Goal: Task Accomplishment & Management: Manage account settings

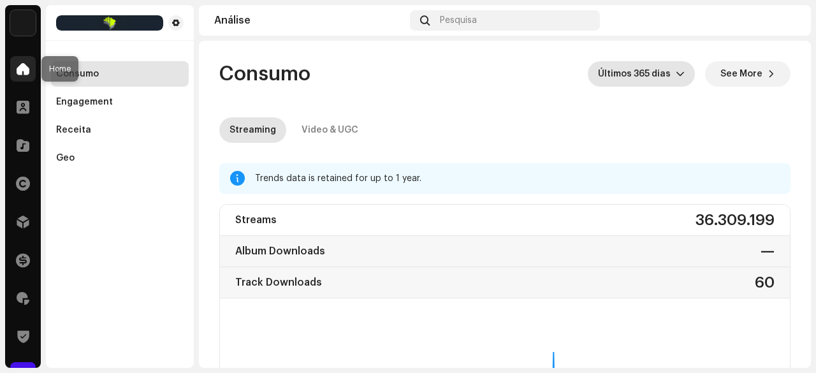
click at [22, 69] on span at bounding box center [23, 69] width 13 height 10
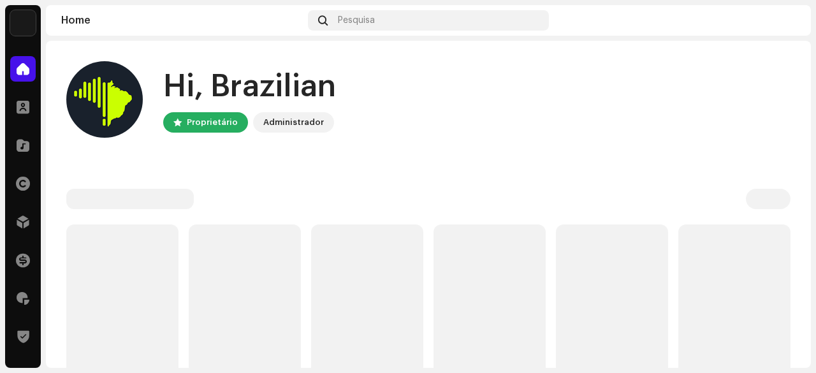
scroll to position [64, 0]
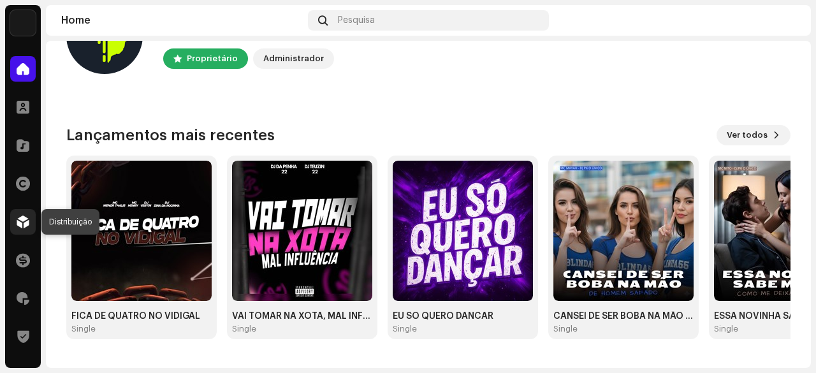
click at [22, 212] on div at bounding box center [22, 221] width 25 height 25
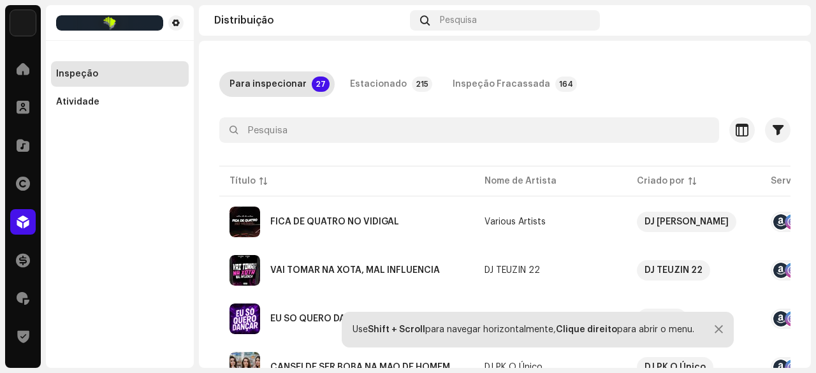
scroll to position [64, 0]
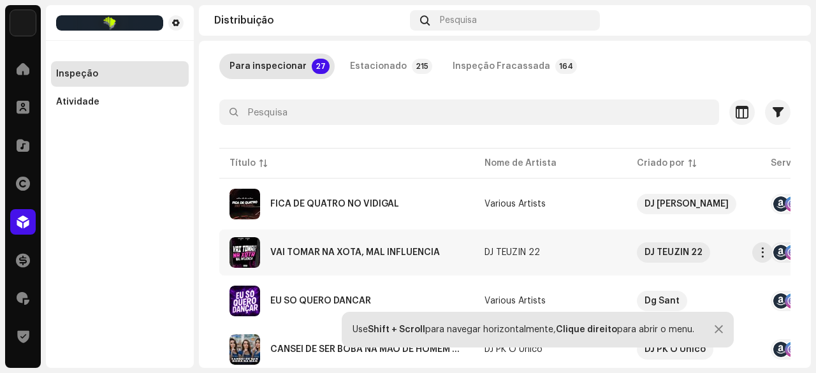
click at [308, 249] on div "VAI TOMAR NA XOTA, MAL INFLUÊNCIA" at bounding box center [354, 252] width 169 height 9
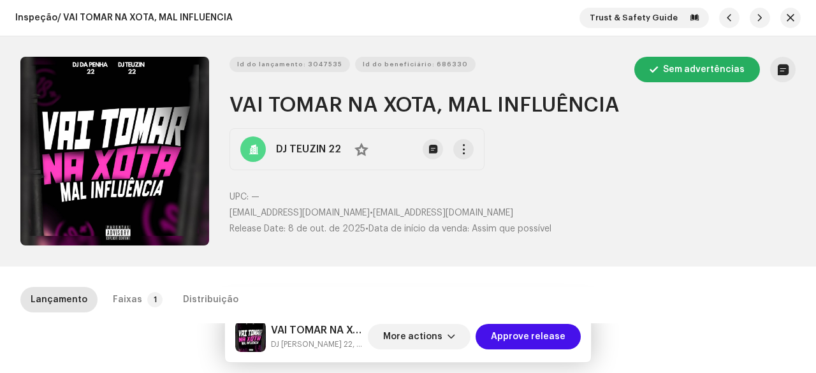
scroll to position [191, 0]
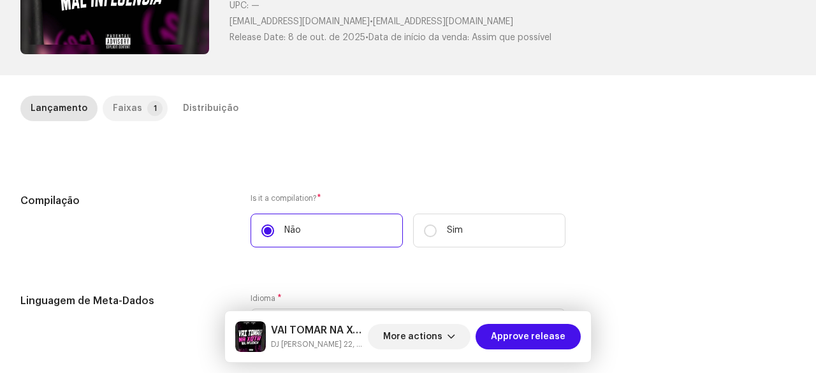
click at [133, 101] on div "Faixas" at bounding box center [127, 108] width 29 height 25
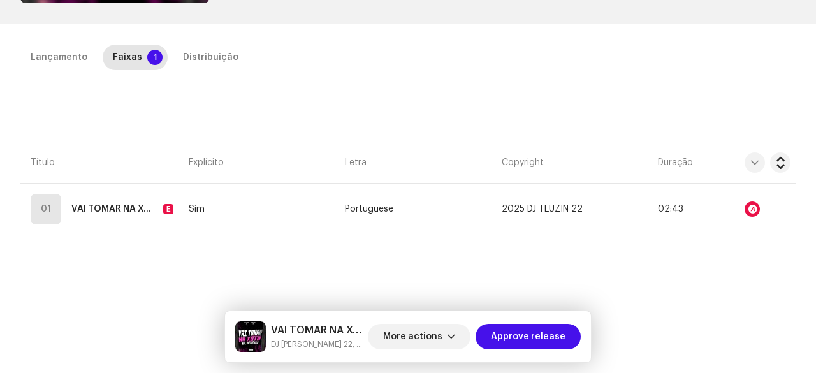
scroll to position [222, 0]
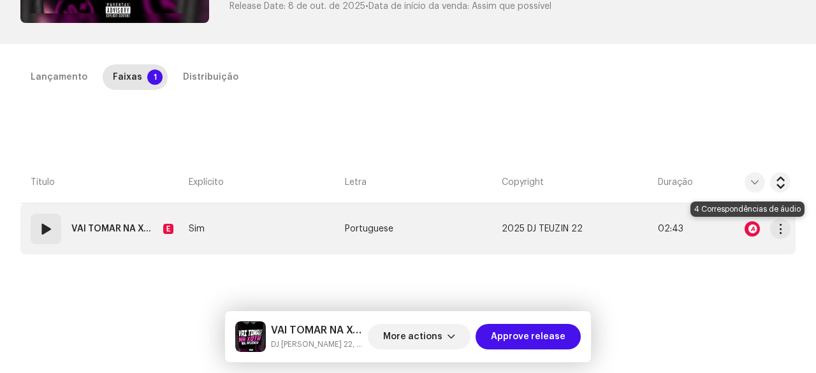
click at [746, 230] on div at bounding box center [751, 228] width 15 height 15
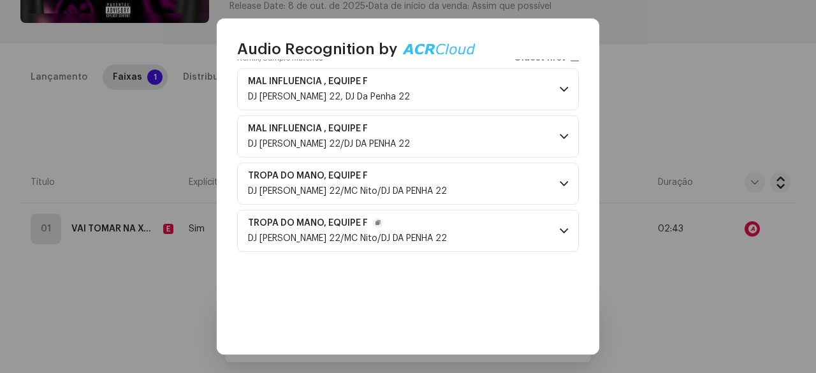
scroll to position [127, 0]
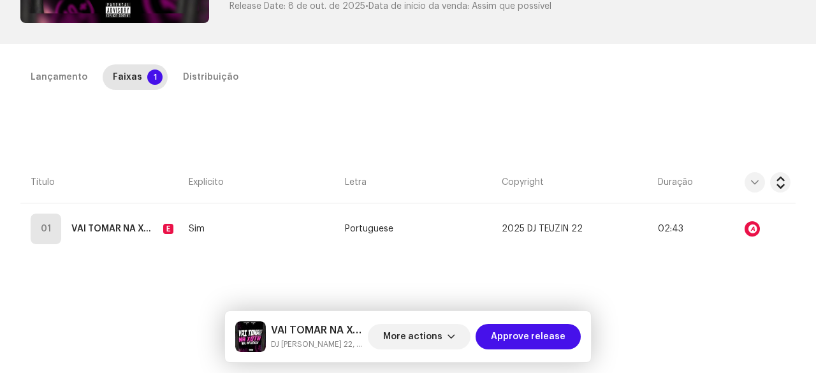
click at [145, 154] on div "Audio Recognition by Remix/Sample 4 All results require review/listening to avo…" at bounding box center [408, 186] width 816 height 373
click at [187, 82] on div "Distribuição" at bounding box center [210, 76] width 55 height 25
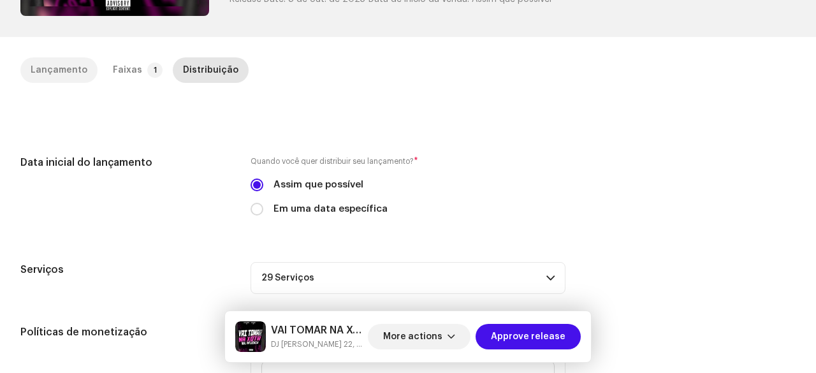
click at [45, 71] on div "Lançamento" at bounding box center [59, 69] width 57 height 25
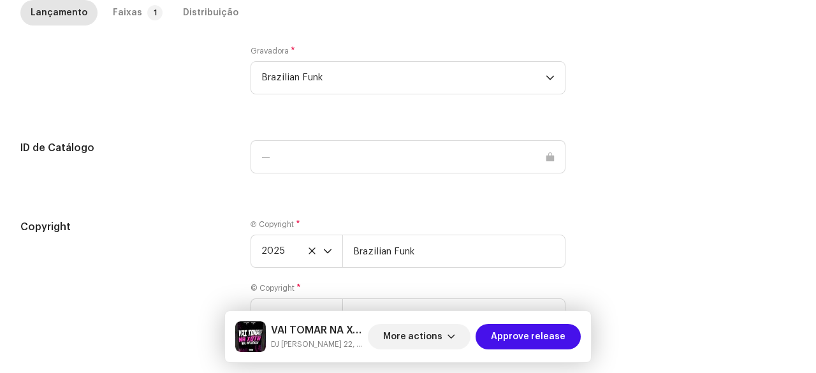
scroll to position [1367, 0]
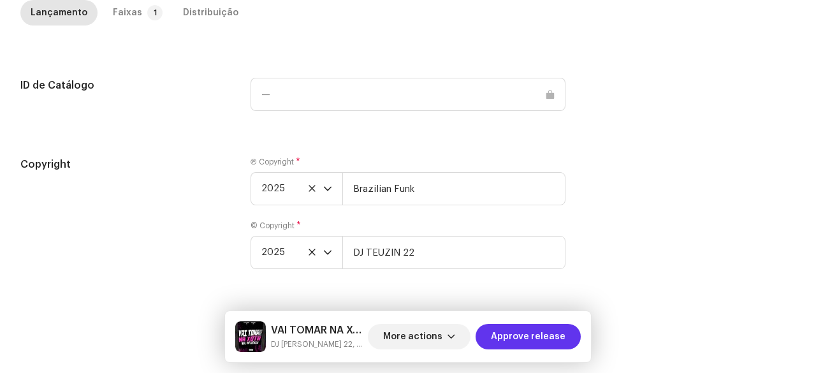
click at [522, 349] on span "Approve release" at bounding box center [528, 336] width 75 height 25
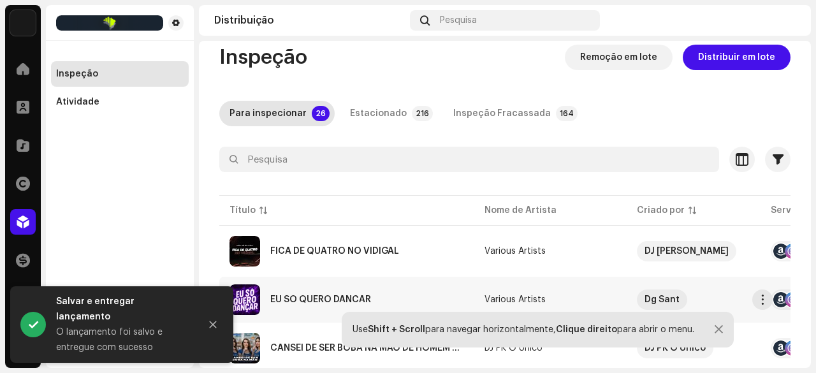
scroll to position [64, 0]
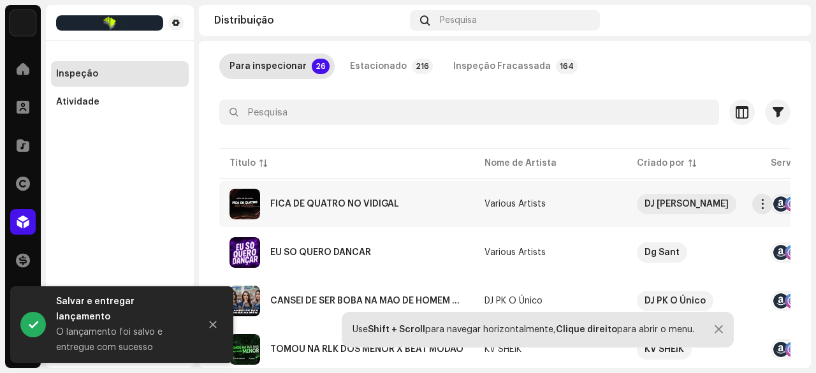
click at [356, 208] on div "FICA DE QUATRO NO VIDIGAL" at bounding box center [346, 204] width 234 height 31
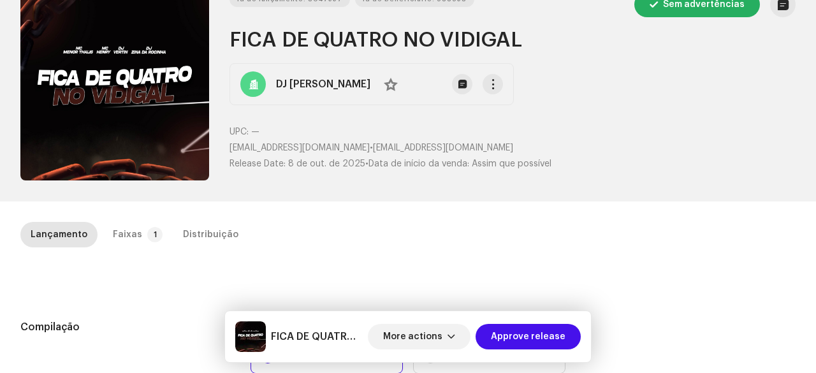
scroll to position [127, 0]
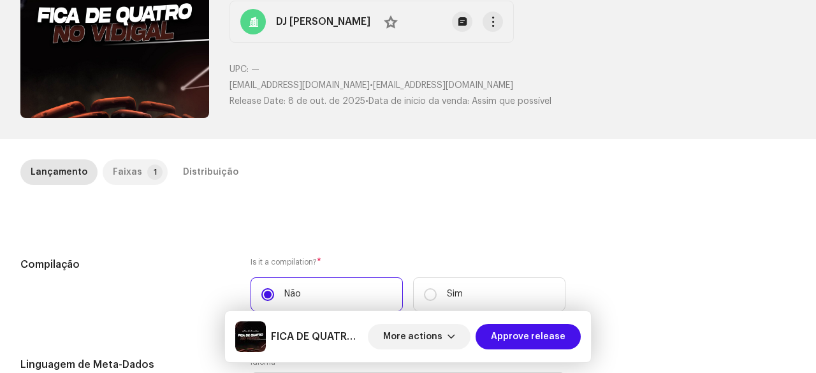
click at [147, 168] on p-badge "1" at bounding box center [154, 171] width 15 height 15
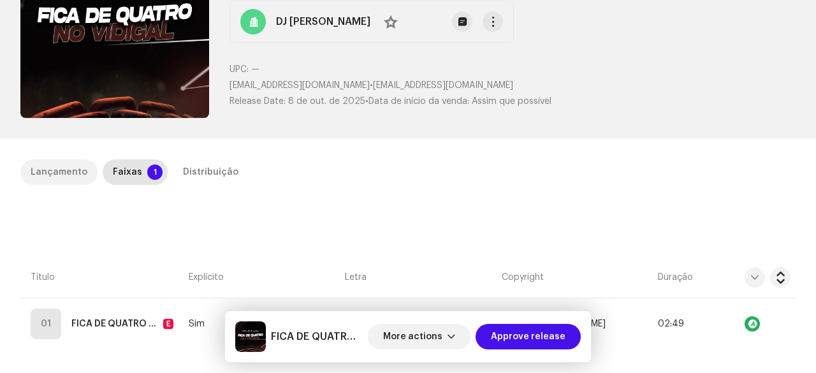
click at [79, 172] on div "Lançamento" at bounding box center [59, 171] width 57 height 25
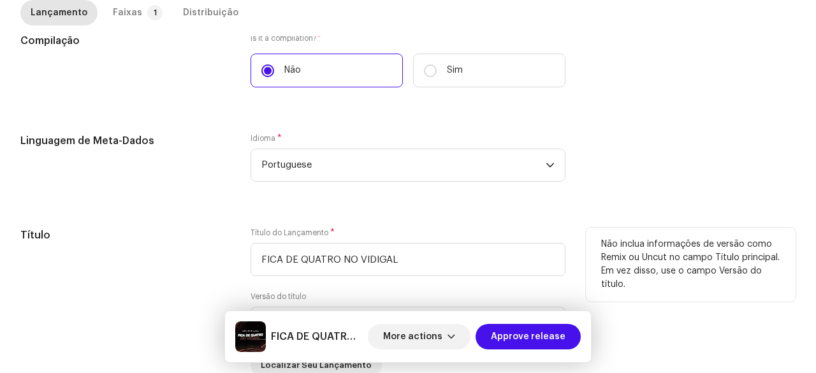
scroll to position [64, 0]
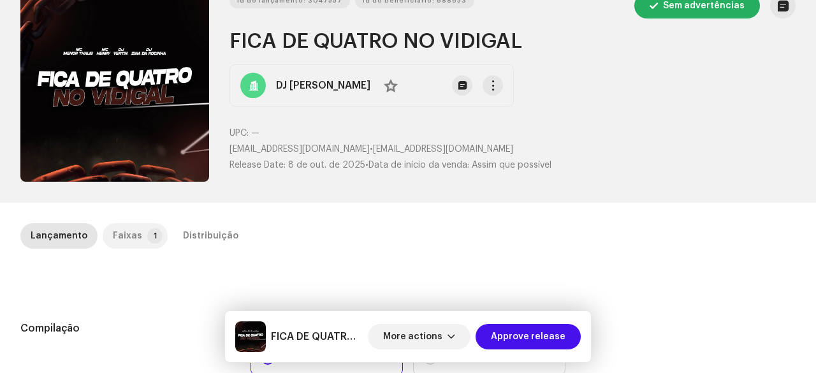
click at [115, 241] on div "Faixas" at bounding box center [127, 235] width 29 height 25
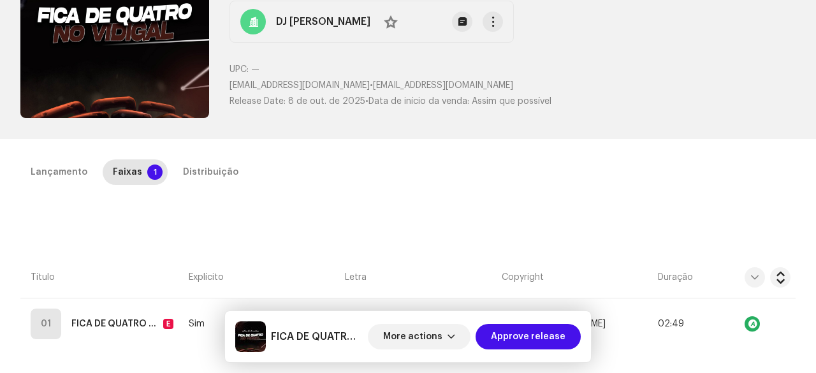
scroll to position [191, 0]
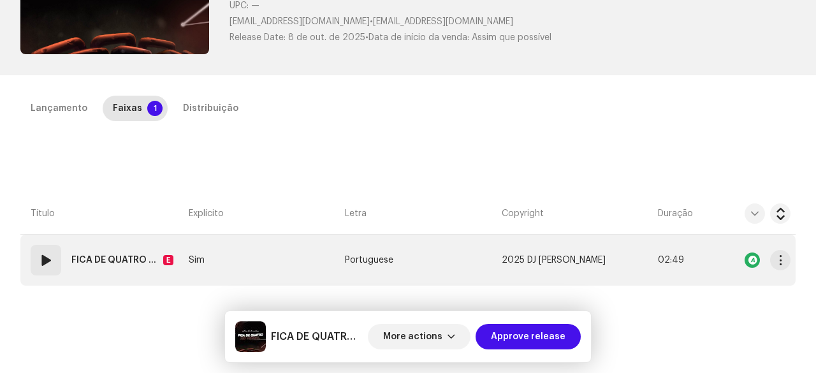
click at [112, 261] on strong "FICA DE QUATRO NO VIDIGAL" at bounding box center [114, 259] width 87 height 25
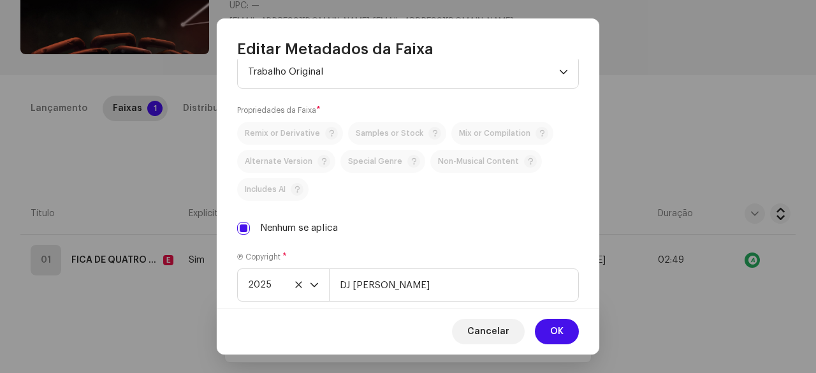
scroll to position [257, 0]
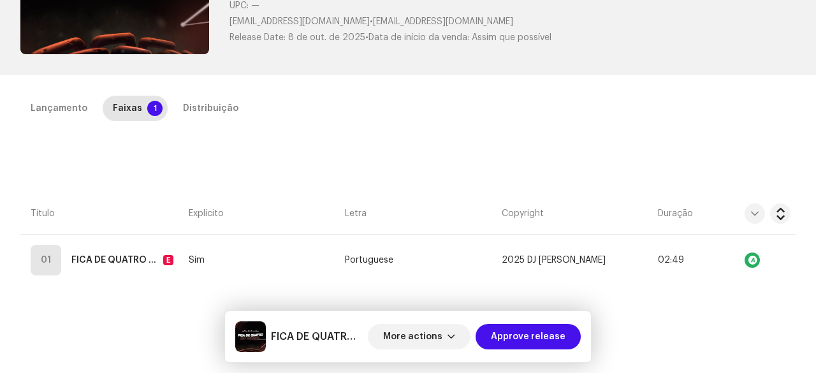
click at [693, 141] on div "Editar Metadados da Faixa Título da Faixa * FICA DE QUATRO NO VIDIGAL Versão da…" at bounding box center [408, 186] width 816 height 373
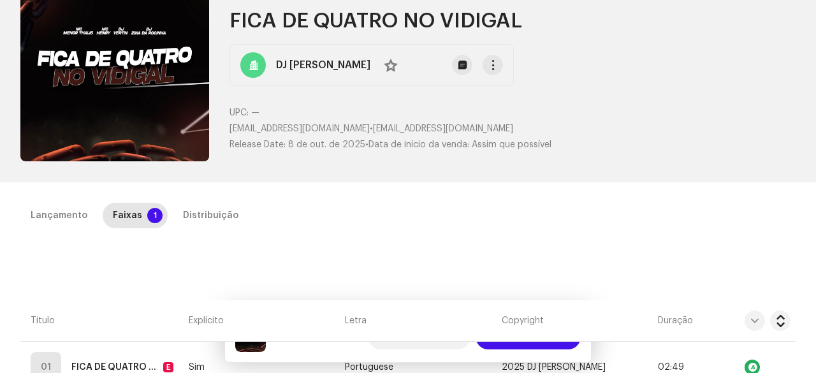
scroll to position [191, 0]
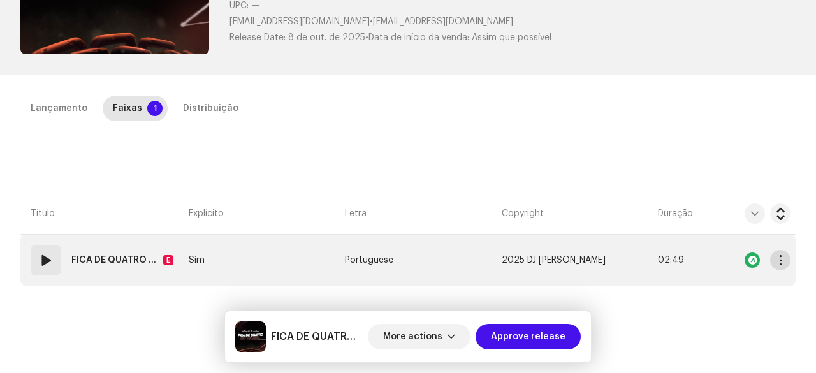
click at [780, 263] on button "button" at bounding box center [780, 260] width 20 height 20
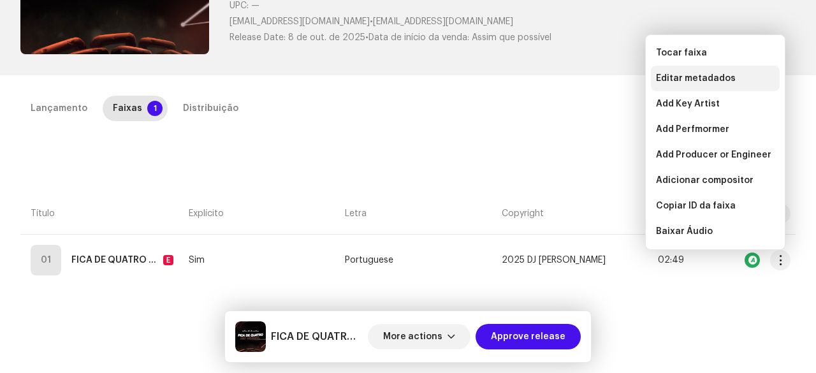
click at [690, 78] on span "Editar metadados" at bounding box center [696, 78] width 80 height 10
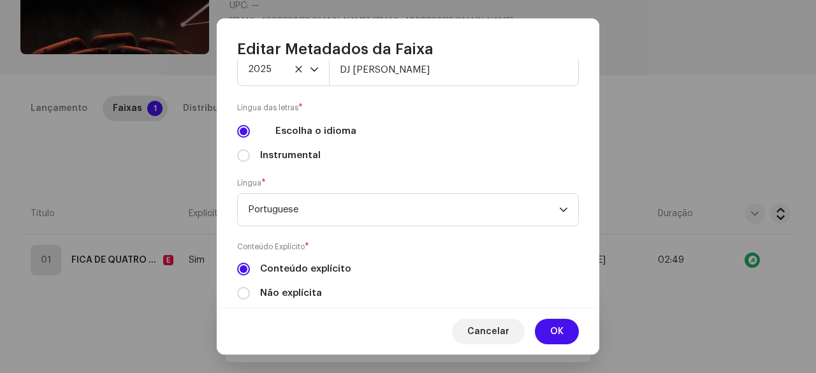
scroll to position [512, 0]
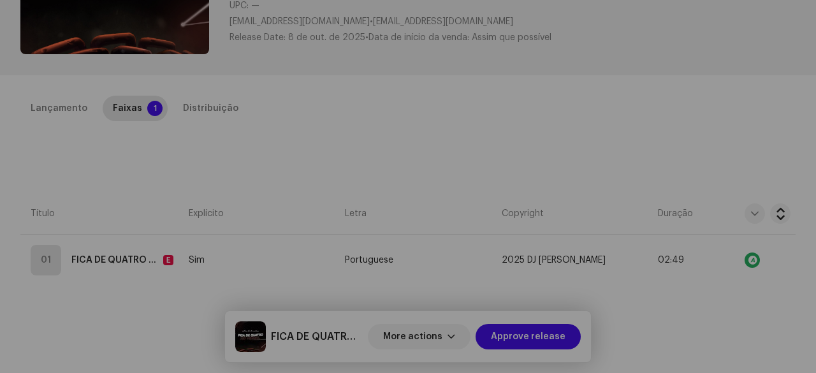
click at [148, 164] on div "Editar Metadados da Faixa Título da Faixa * FICA DE QUATRO NO VIDIGAL Versão da…" at bounding box center [408, 186] width 816 height 373
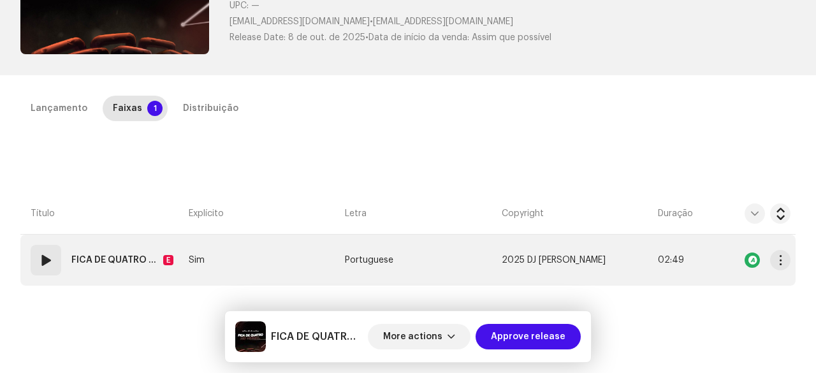
click at [226, 256] on td "Sim" at bounding box center [262, 259] width 156 height 51
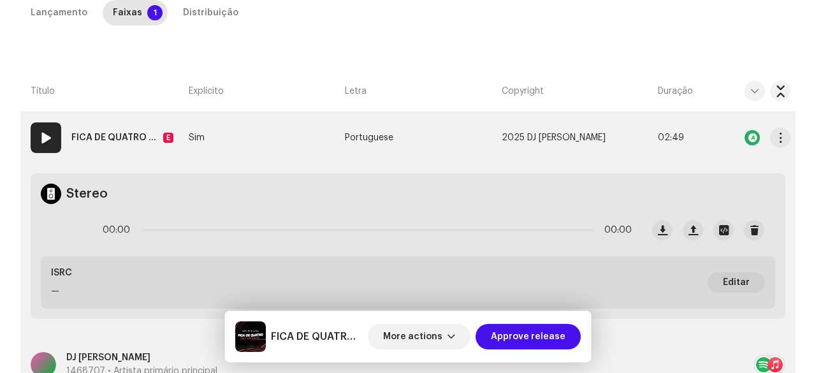
scroll to position [255, 0]
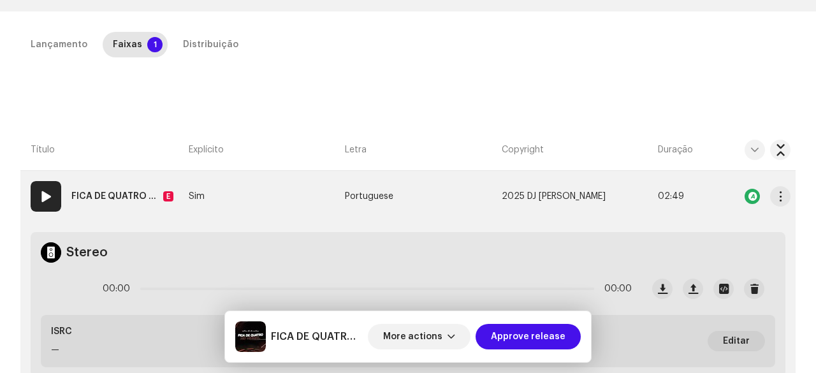
click at [785, 194] on td at bounding box center [755, 196] width 82 height 51
click at [778, 194] on span "button" at bounding box center [780, 196] width 10 height 10
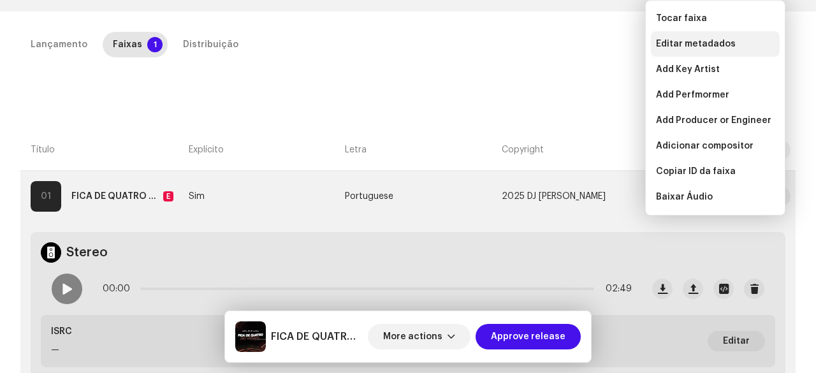
click at [695, 41] on span "Editar metadados" at bounding box center [696, 44] width 80 height 10
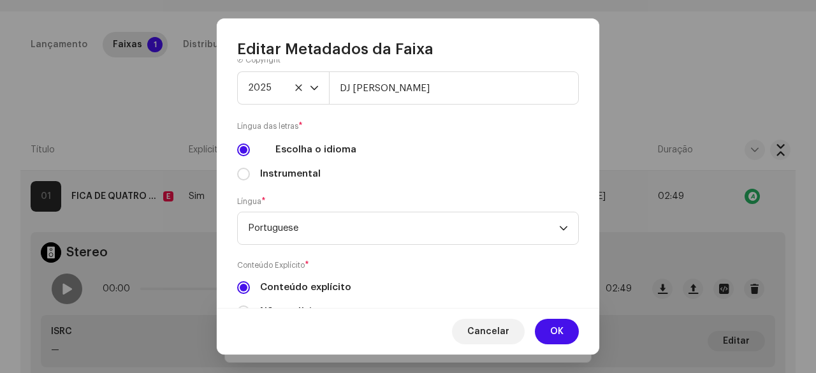
scroll to position [512, 0]
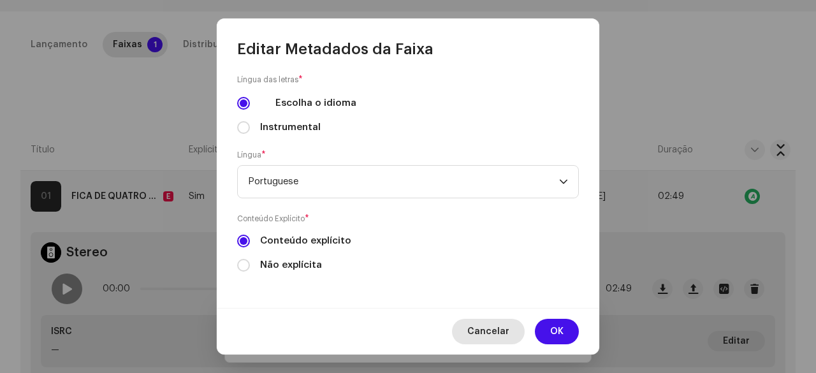
click at [501, 338] on span "Cancelar" at bounding box center [488, 331] width 42 height 25
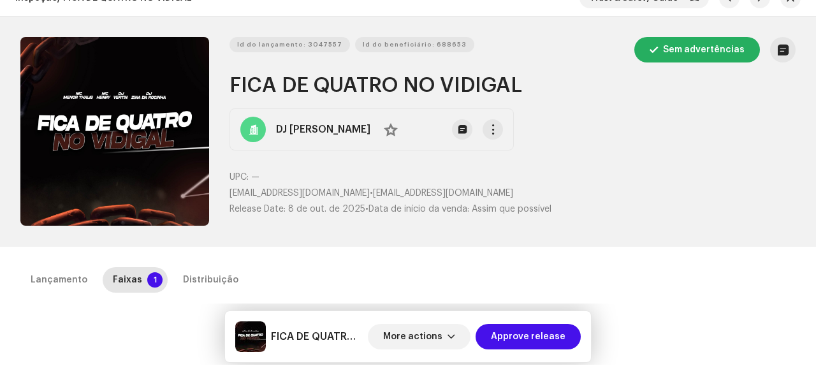
scroll to position [0, 0]
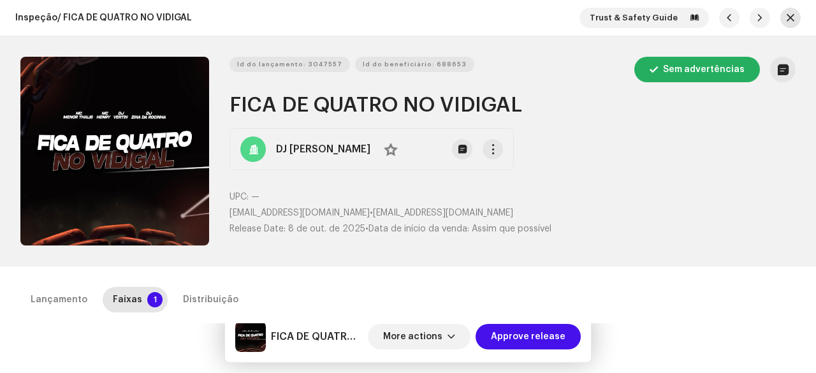
click at [786, 15] on span "button" at bounding box center [790, 18] width 8 height 10
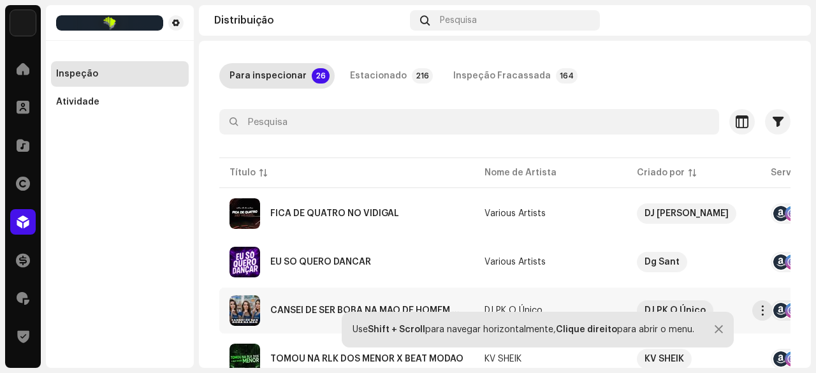
scroll to position [127, 0]
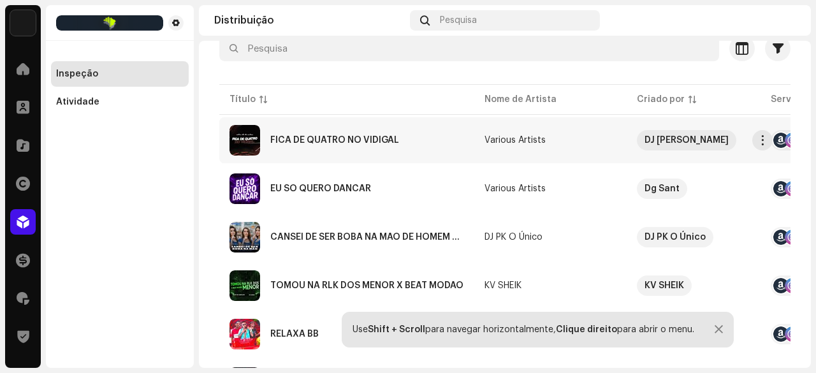
click at [348, 142] on div "FICA DE QUATRO NO VIDIGAL" at bounding box center [334, 140] width 129 height 9
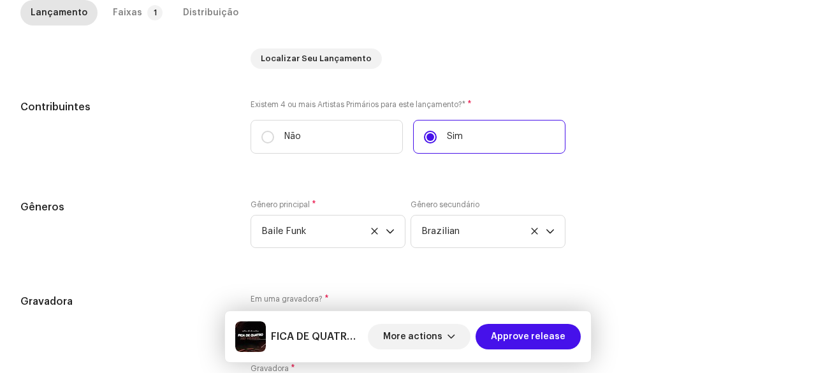
scroll to position [637, 0]
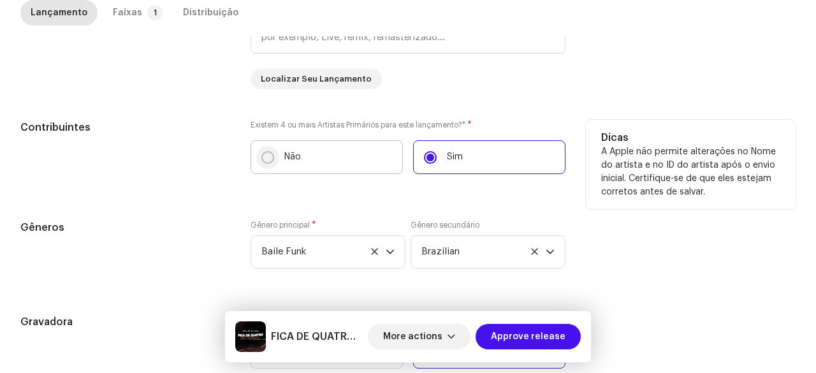
click at [266, 159] on input "Não" at bounding box center [267, 157] width 13 height 13
radio input "true"
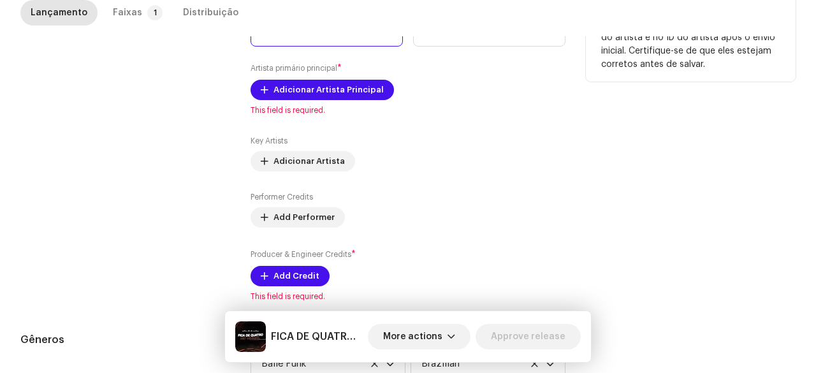
scroll to position [701, 0]
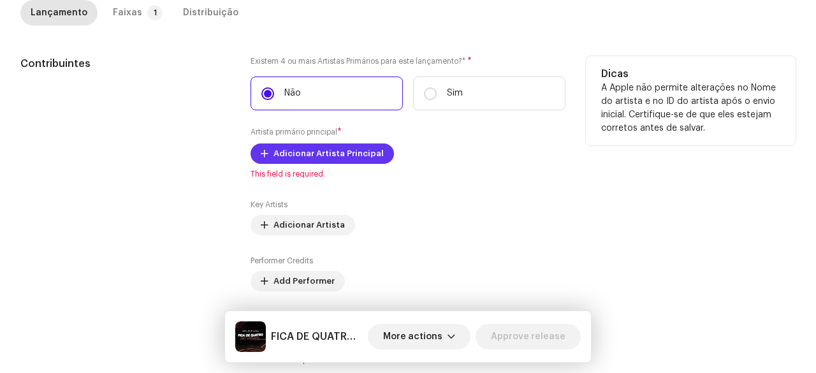
click at [324, 155] on span "Adicionar Artista Principal" at bounding box center [328, 153] width 110 height 25
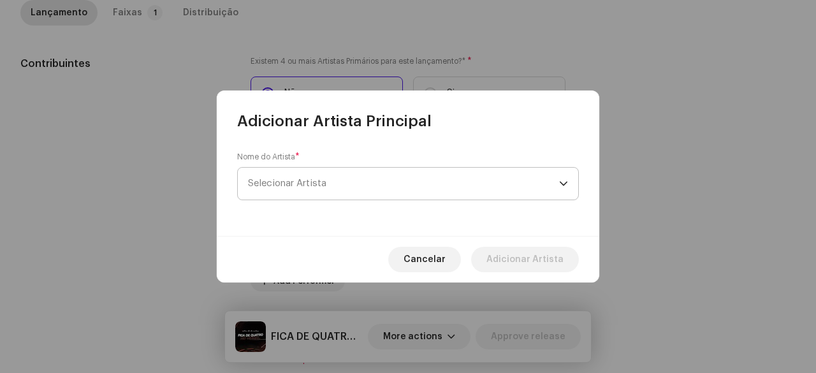
click at [328, 190] on span "Selecionar Artista" at bounding box center [403, 184] width 311 height 32
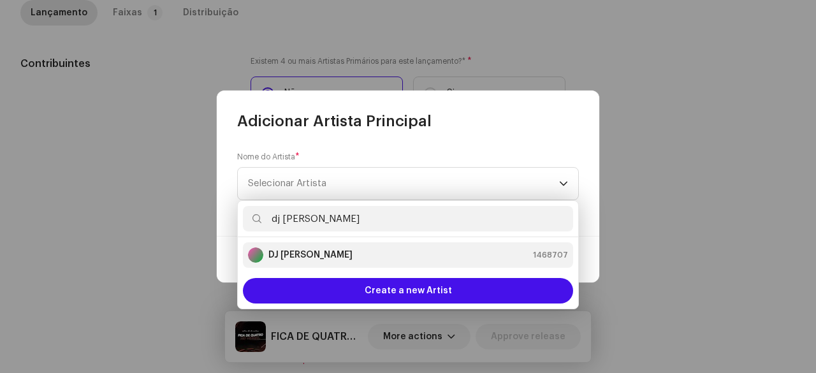
type input "dj [PERSON_NAME]"
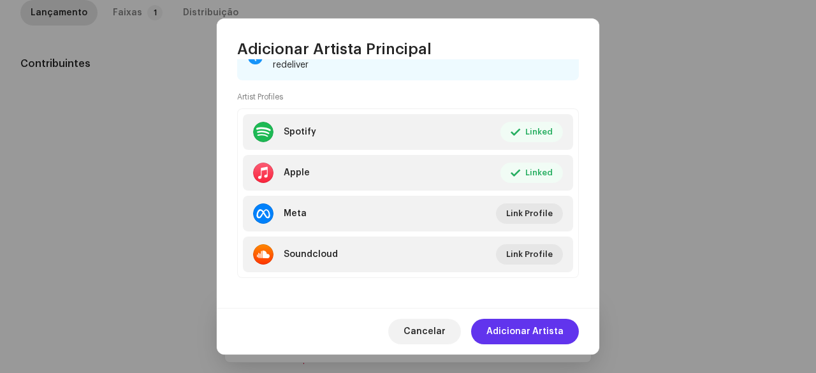
scroll to position [205, 0]
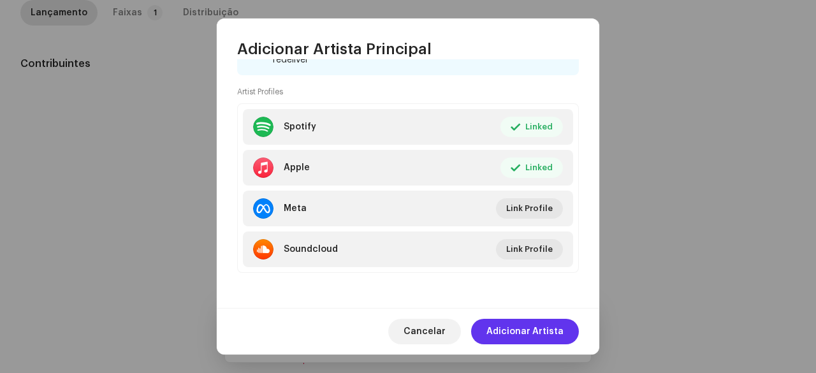
click at [519, 327] on span "Adicionar Artista" at bounding box center [524, 331] width 77 height 25
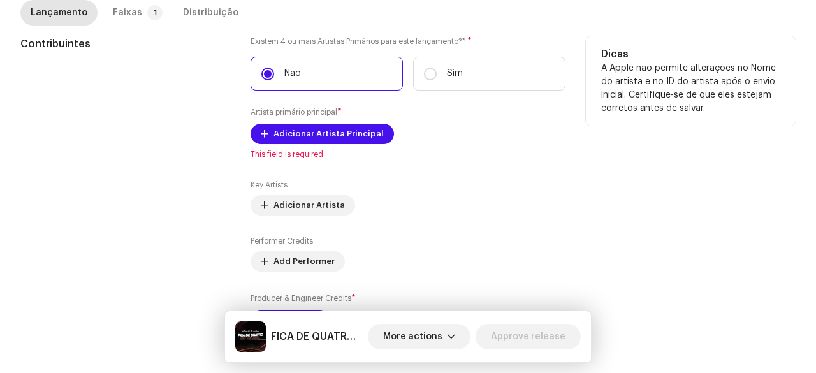
scroll to position [701, 0]
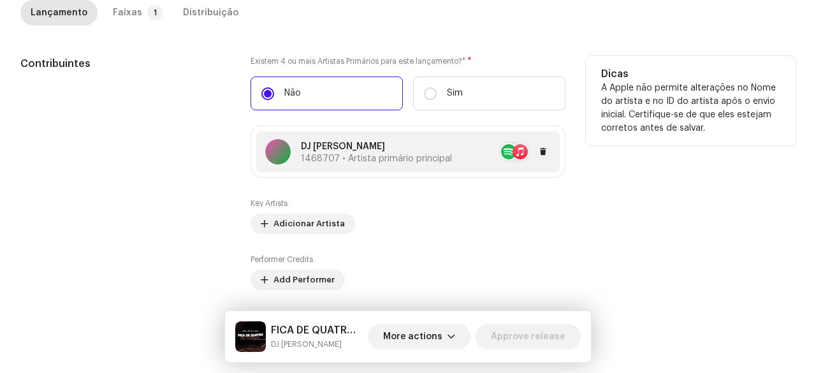
click at [341, 154] on span "1468707 • Artista primário principal" at bounding box center [376, 158] width 151 height 9
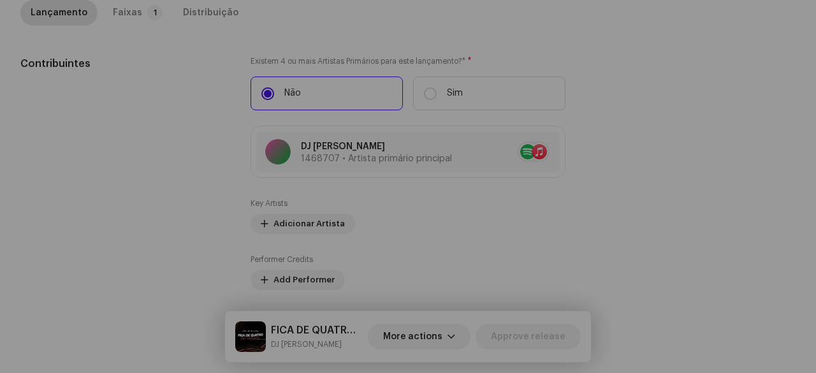
click at [205, 196] on div "Atualizar Artista Primário Principal [PERSON_NAME]" at bounding box center [408, 186] width 816 height 373
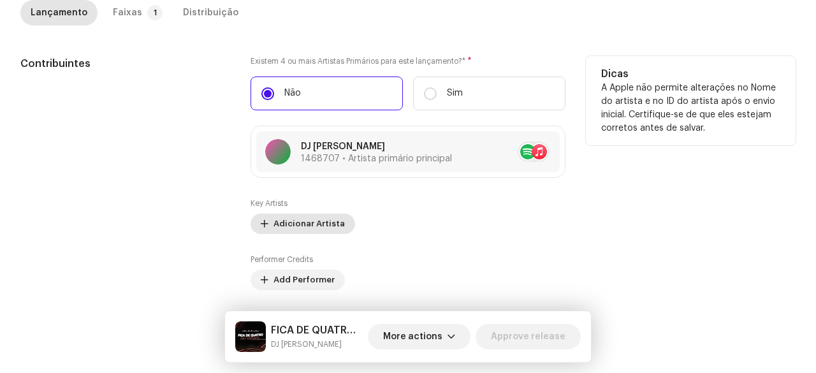
scroll to position [765, 0]
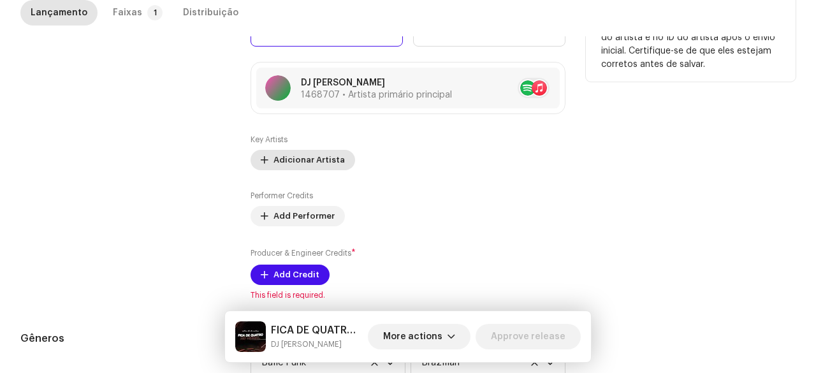
click at [313, 161] on span "Adicionar Artista" at bounding box center [308, 159] width 71 height 25
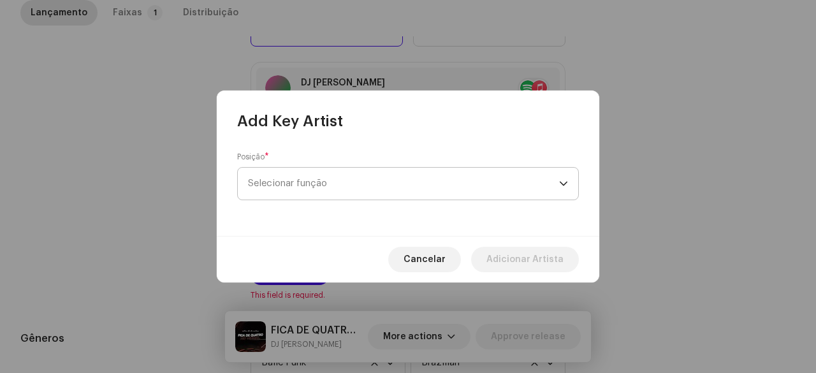
click at [308, 183] on span "Selecionar função" at bounding box center [403, 184] width 311 height 32
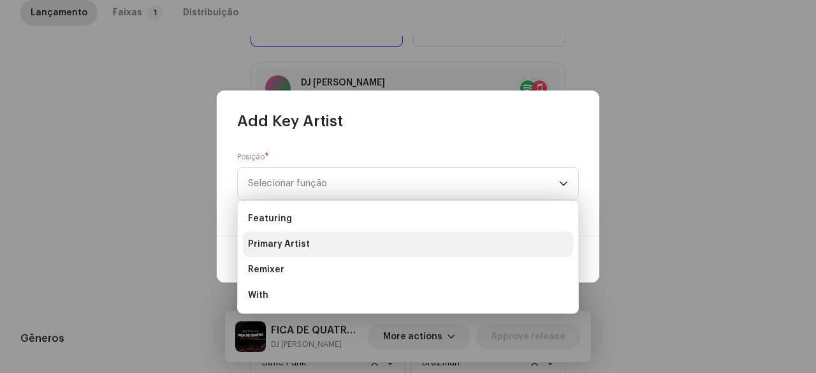
click at [289, 245] on span "Primary Artist" at bounding box center [279, 244] width 62 height 13
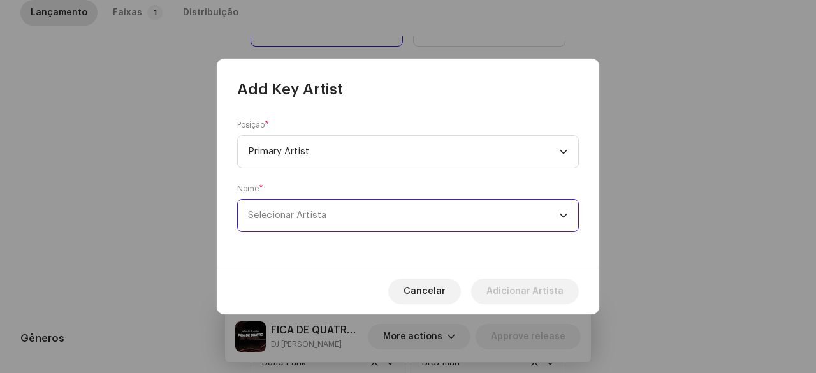
click at [315, 211] on span "Selecionar Artista" at bounding box center [287, 215] width 78 height 10
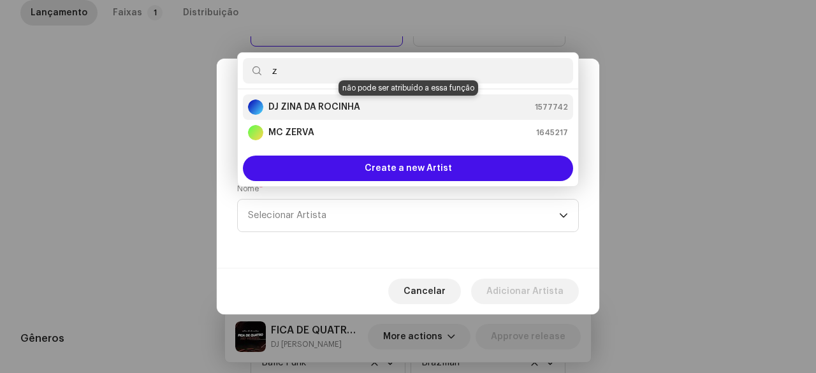
type input "z"
click at [339, 110] on strong "DJ ZINA DA ROCINHA" at bounding box center [314, 107] width 92 height 13
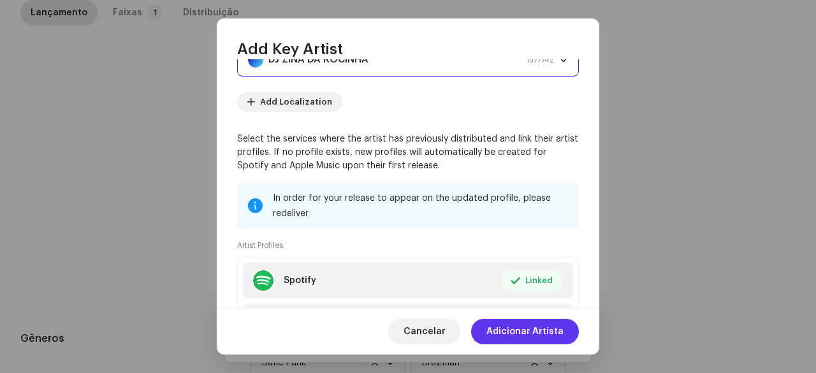
scroll to position [127, 0]
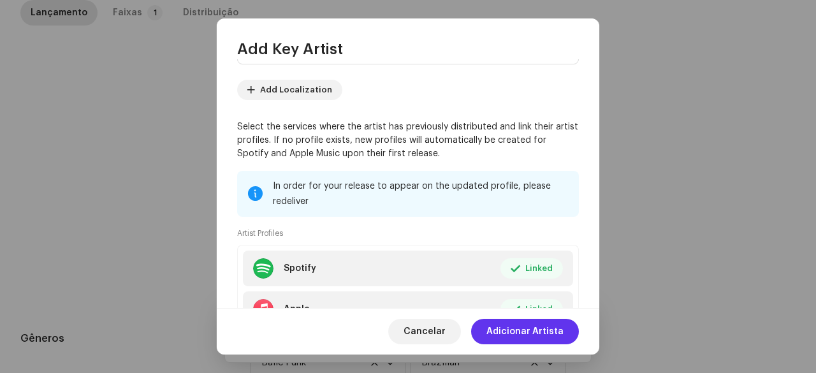
click at [542, 333] on span "Adicionar Artista" at bounding box center [524, 331] width 77 height 25
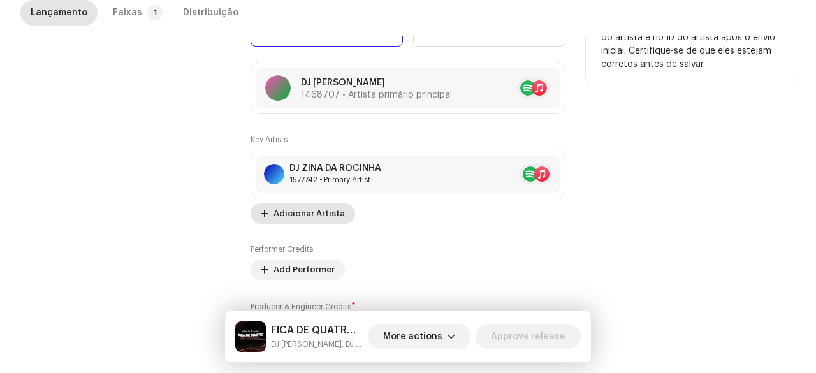
click at [303, 210] on span "Adicionar Artista" at bounding box center [308, 213] width 71 height 25
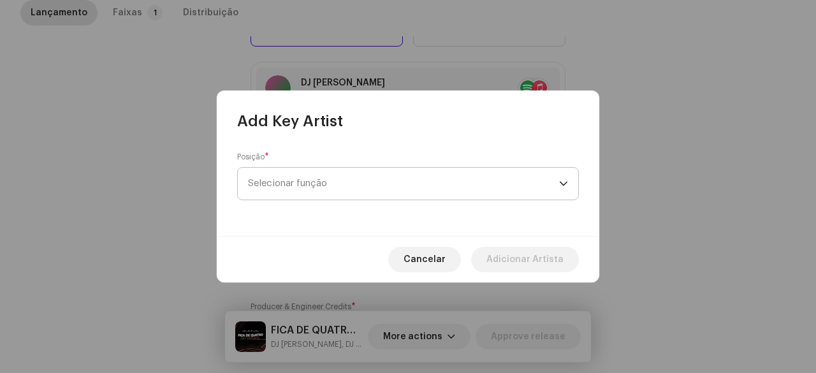
click at [328, 189] on span "Selecionar função" at bounding box center [403, 184] width 311 height 32
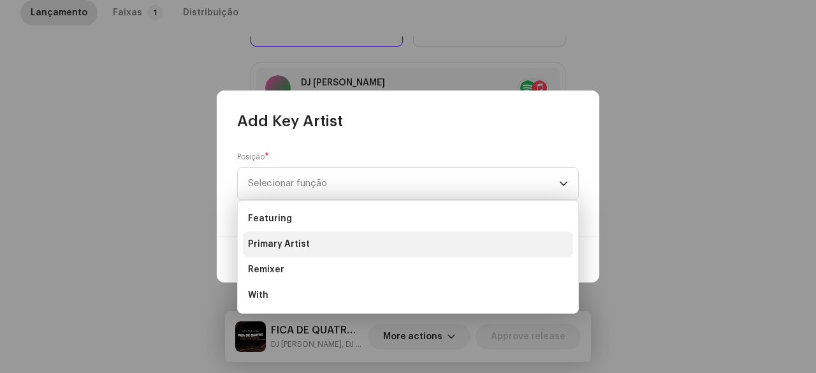
click at [301, 238] on span "Primary Artist" at bounding box center [279, 244] width 62 height 13
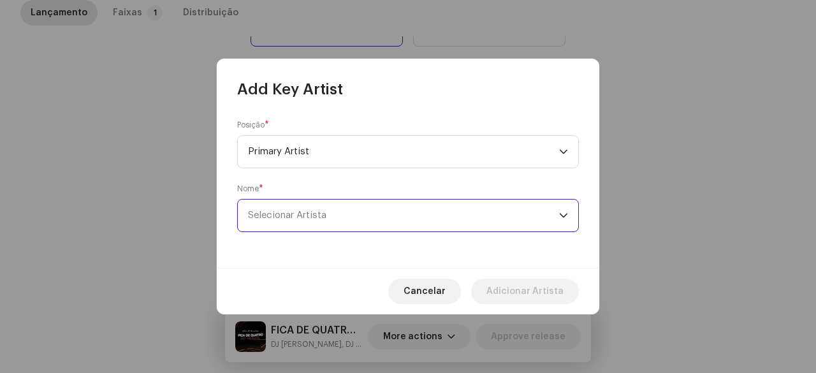
click at [303, 210] on span "Selecionar Artista" at bounding box center [287, 215] width 78 height 10
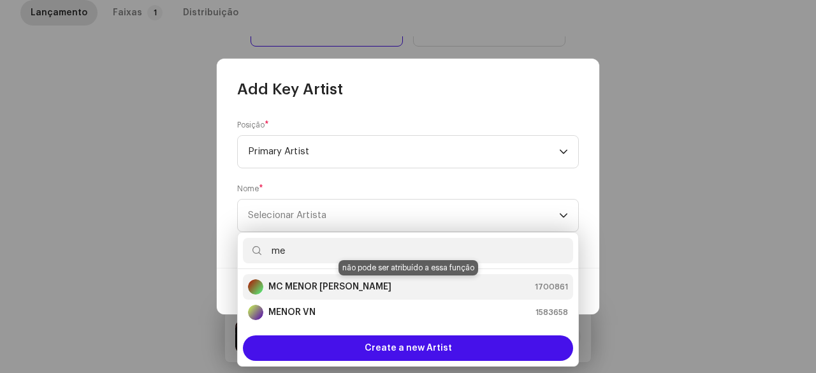
type input "me"
click at [330, 286] on strong "MC MENOR [PERSON_NAME]" at bounding box center [329, 286] width 123 height 13
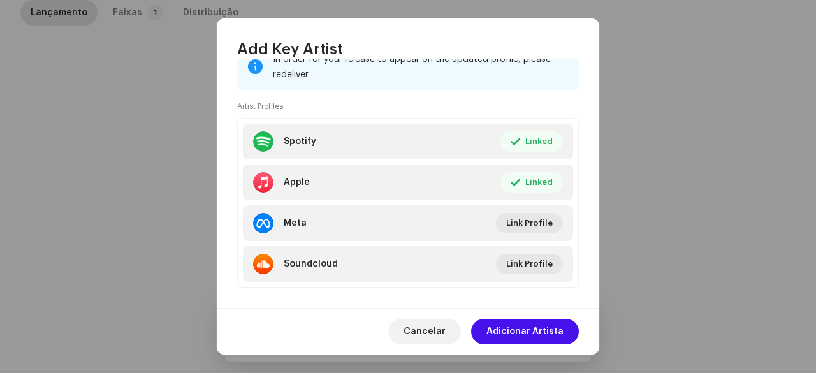
scroll to position [255, 0]
click at [513, 324] on span "Adicionar Artista" at bounding box center [524, 331] width 77 height 25
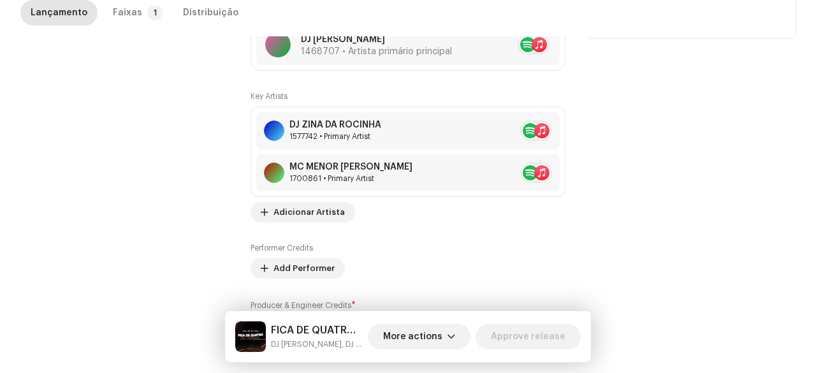
scroll to position [828, 0]
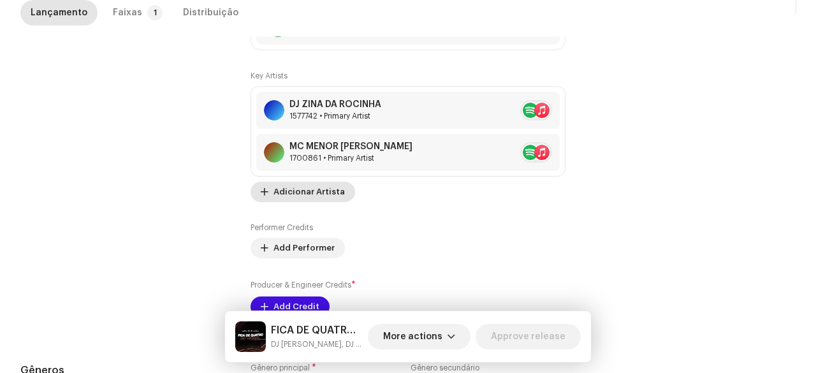
click at [310, 194] on span "Adicionar Artista" at bounding box center [308, 191] width 71 height 25
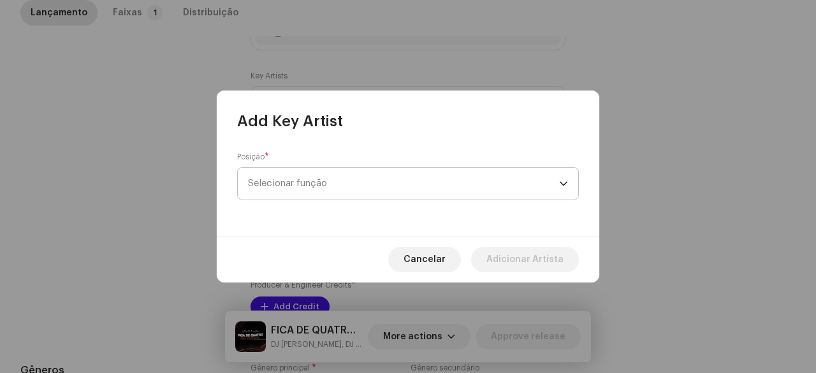
click at [316, 185] on span "Selecionar função" at bounding box center [403, 184] width 311 height 32
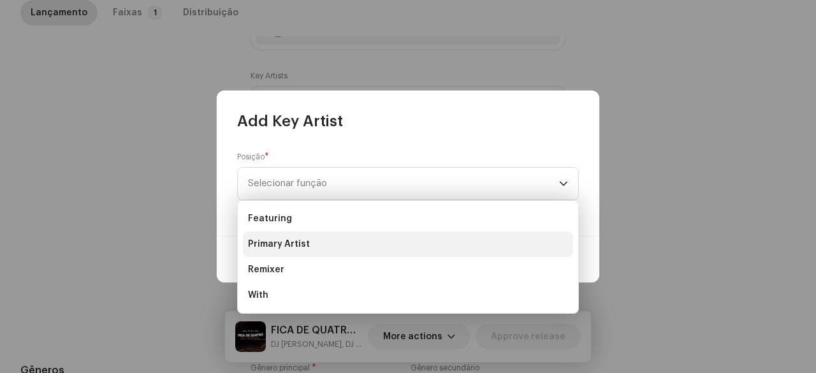
click at [293, 243] on span "Primary Artist" at bounding box center [279, 244] width 62 height 13
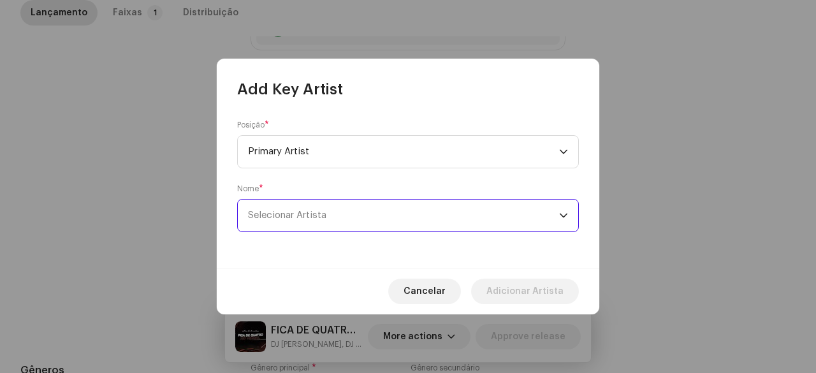
click at [306, 218] on span "Selecionar Artista" at bounding box center [287, 215] width 78 height 10
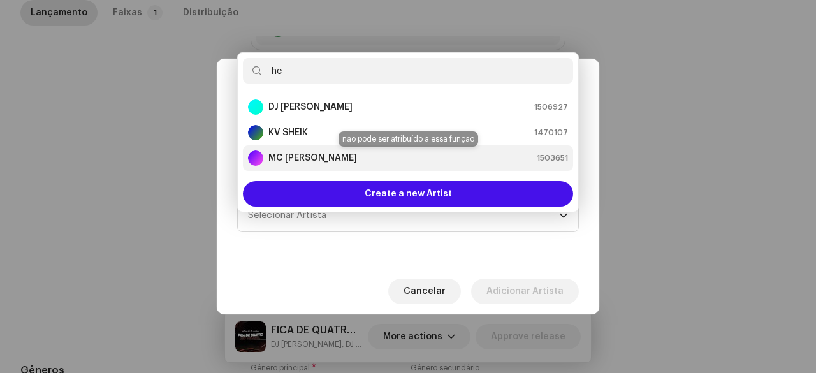
type input "he"
click at [287, 157] on strong "MC [PERSON_NAME]" at bounding box center [312, 158] width 89 height 13
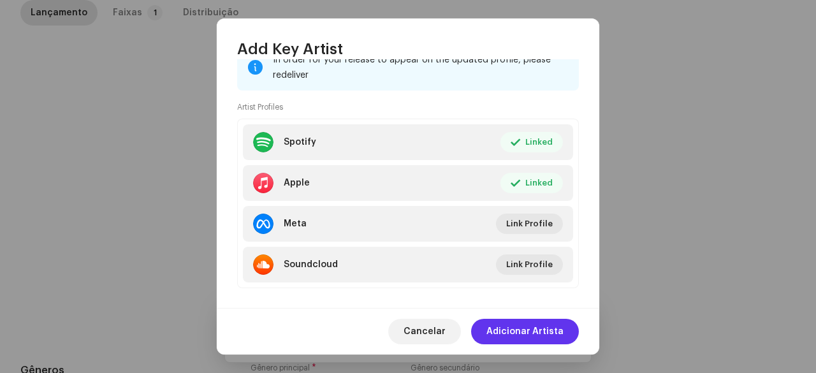
scroll to position [255, 0]
click at [530, 335] on span "Adicionar Artista" at bounding box center [524, 331] width 77 height 25
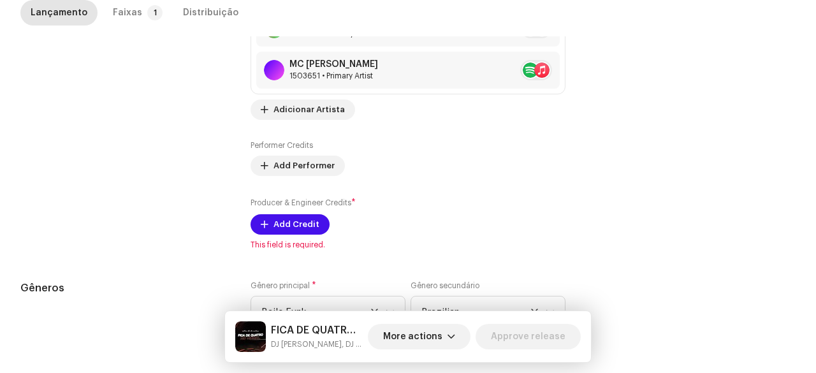
scroll to position [956, 0]
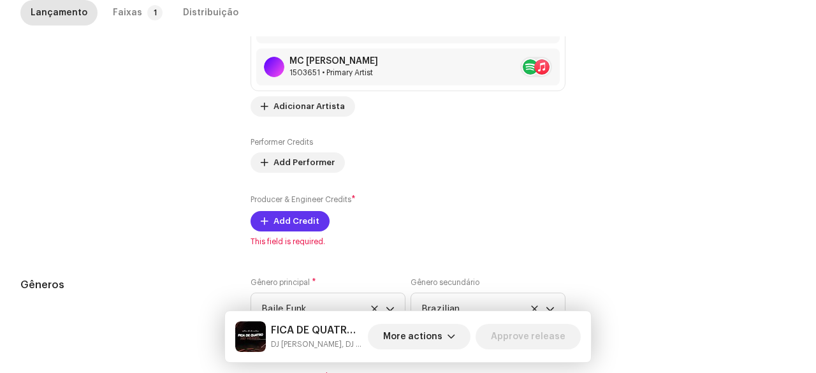
click at [305, 220] on span "Add Credit" at bounding box center [296, 220] width 46 height 25
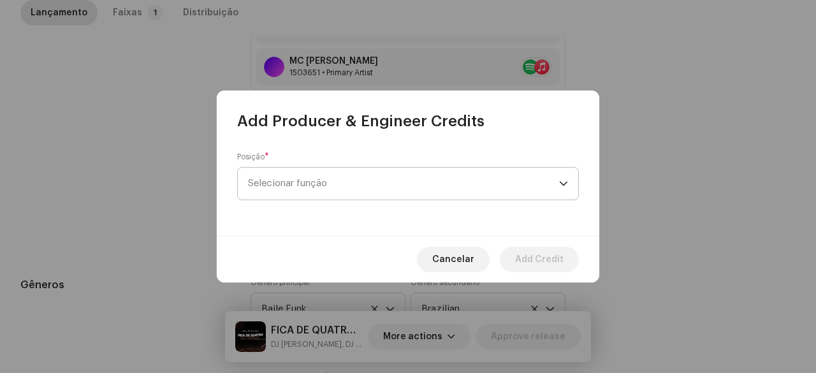
click at [330, 189] on span "Selecionar função" at bounding box center [403, 184] width 311 height 32
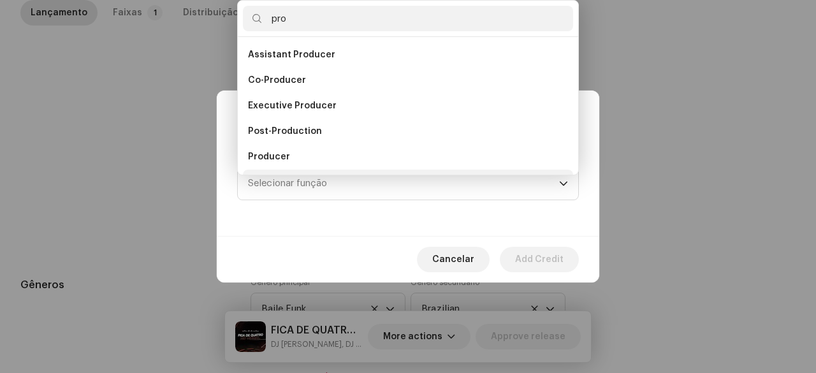
scroll to position [20, 0]
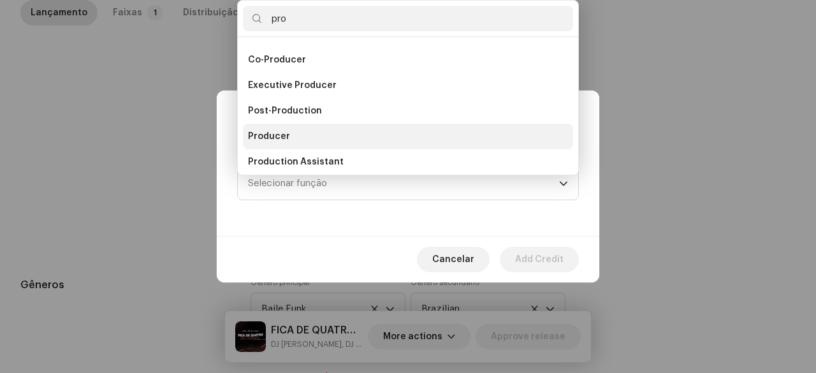
type input "pro"
click at [291, 134] on li "Producer" at bounding box center [408, 136] width 330 height 25
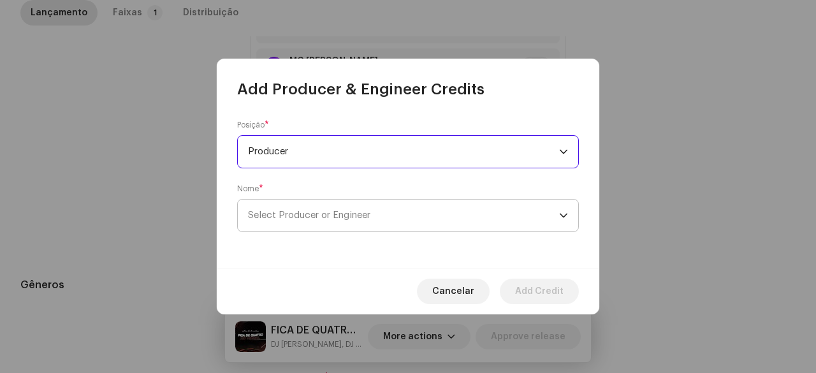
click at [316, 219] on span "Select Producer or Engineer" at bounding box center [403, 215] width 311 height 32
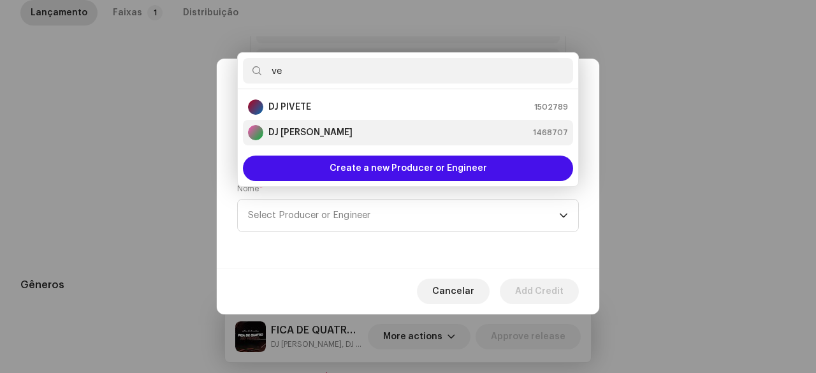
type input "ve"
click at [303, 133] on strong "DJ [PERSON_NAME]" at bounding box center [310, 132] width 84 height 13
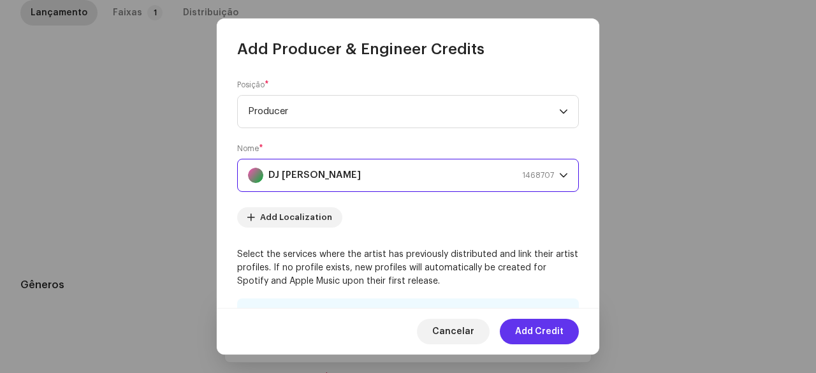
click at [550, 331] on span "Add Credit" at bounding box center [539, 331] width 48 height 25
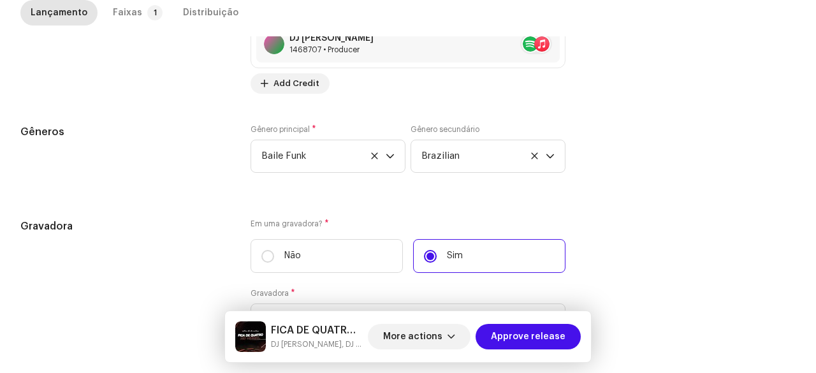
scroll to position [1451, 0]
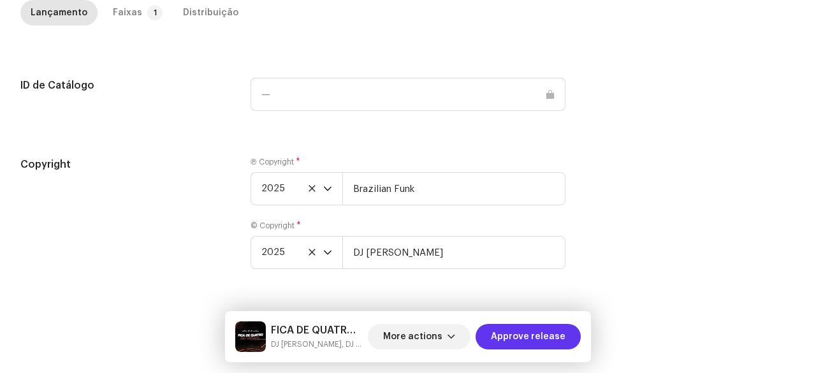
click at [535, 345] on span "Approve release" at bounding box center [528, 336] width 75 height 25
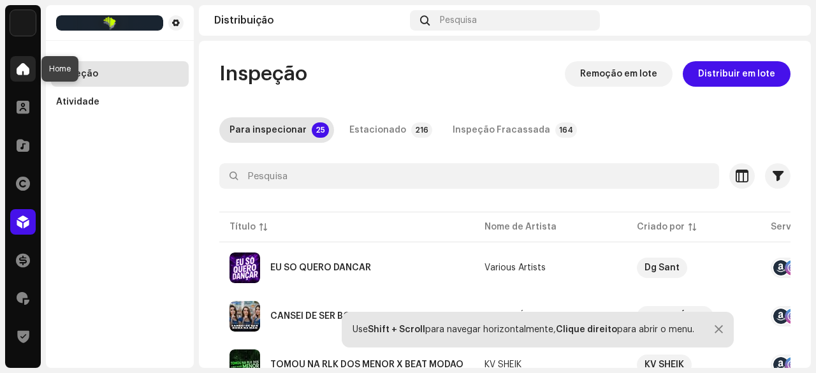
click at [20, 68] on span at bounding box center [23, 69] width 13 height 10
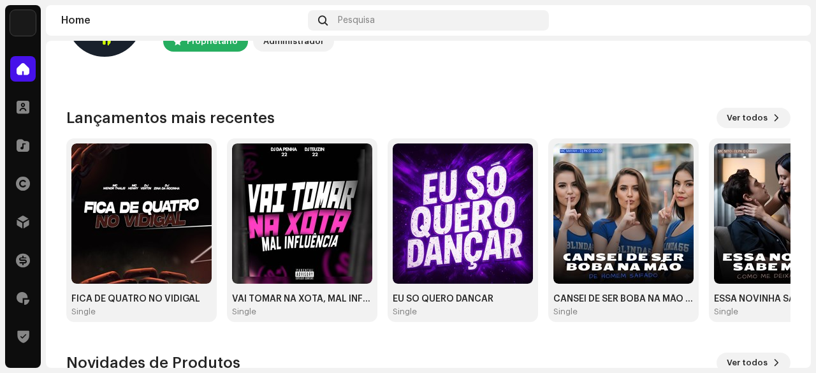
scroll to position [64, 0]
